Goal: Task Accomplishment & Management: Manage account settings

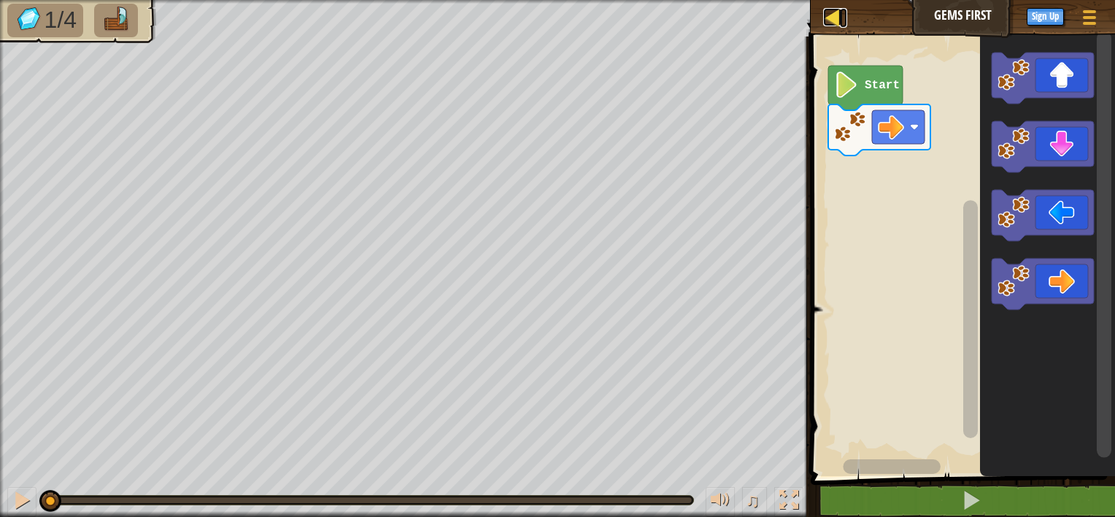
click at [823, 18] on div at bounding box center [832, 17] width 18 height 18
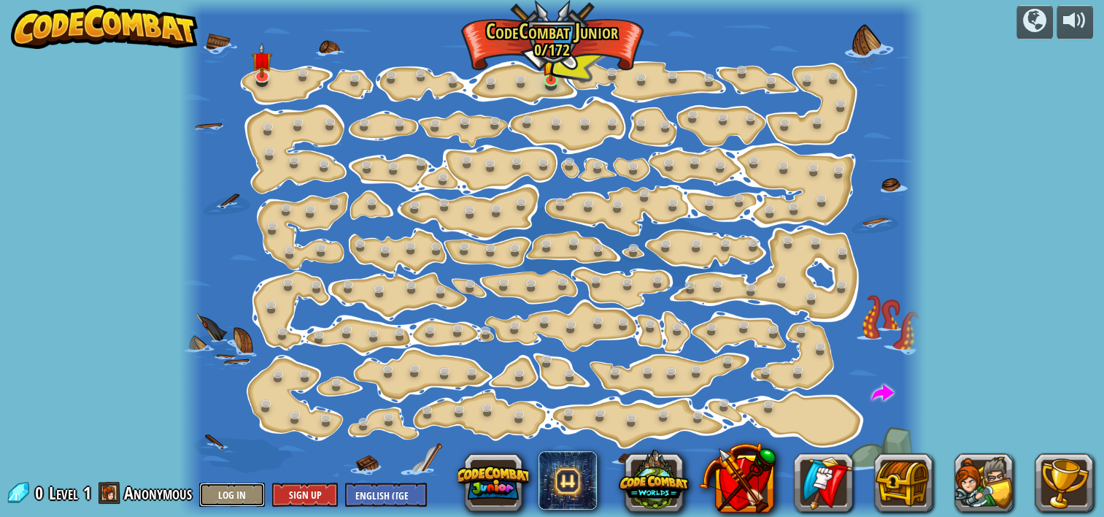
click at [244, 488] on button "Log In" at bounding box center [232, 494] width 66 height 24
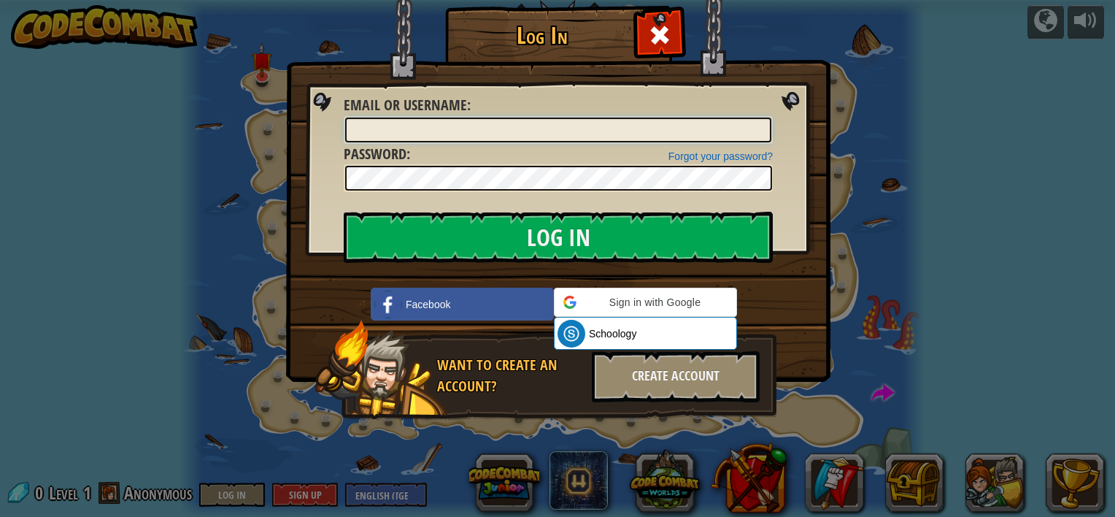
type input "game-on-123"
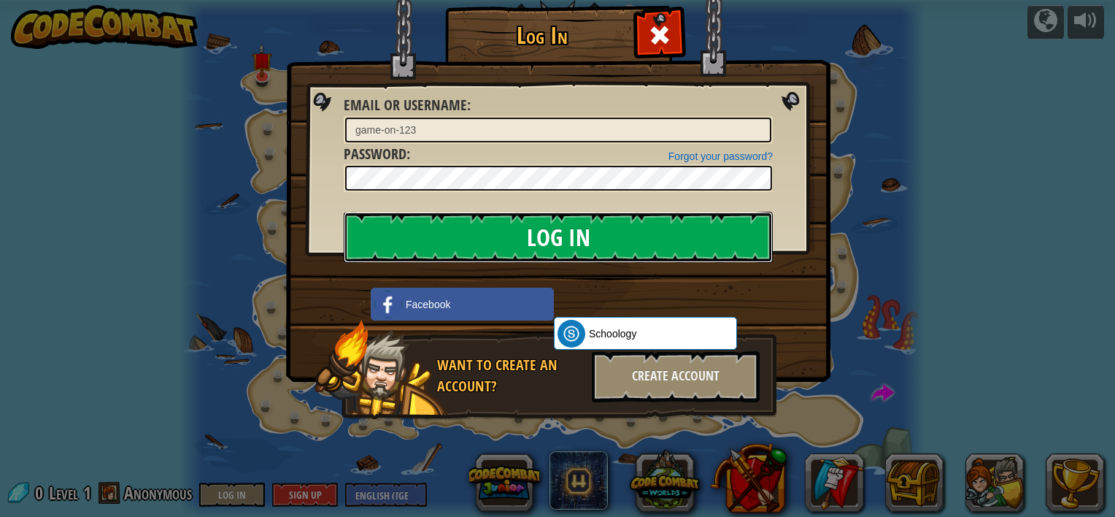
click at [520, 236] on input "Log In" at bounding box center [558, 237] width 429 height 51
